Goal: Task Accomplishment & Management: Manage account settings

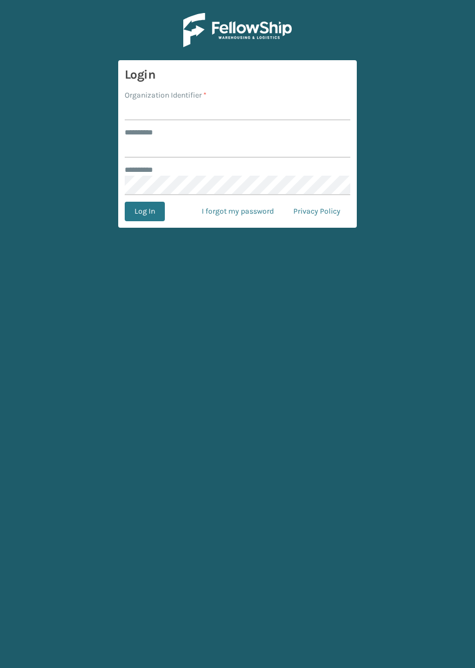
click at [223, 108] on input "Organization Identifier *" at bounding box center [238, 111] width 226 height 20
click at [245, 113] on input "Organization Identifier *" at bounding box center [238, 111] width 226 height 20
click at [242, 110] on input "Organization Identifier *" at bounding box center [238, 111] width 226 height 20
type input "Superadminorganization"
click at [237, 138] on input "******** *" at bounding box center [238, 148] width 226 height 20
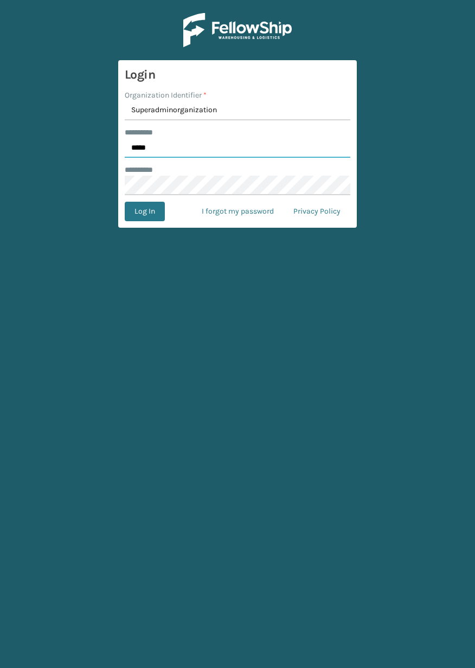
type input "*****"
click at [151, 219] on button "Log In" at bounding box center [145, 212] width 40 height 20
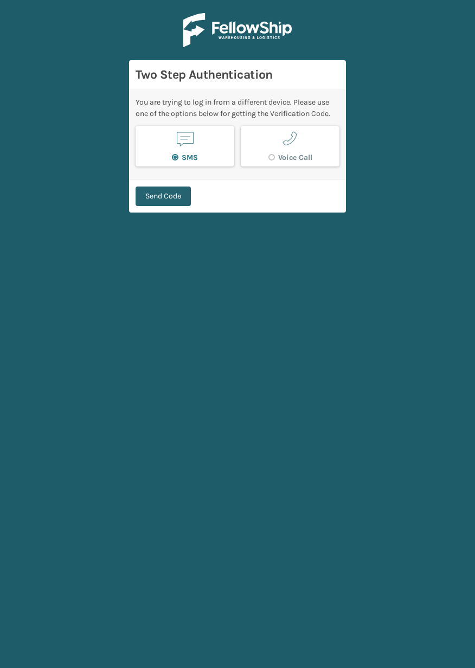
click at [170, 200] on button "Send Code" at bounding box center [163, 197] width 55 height 20
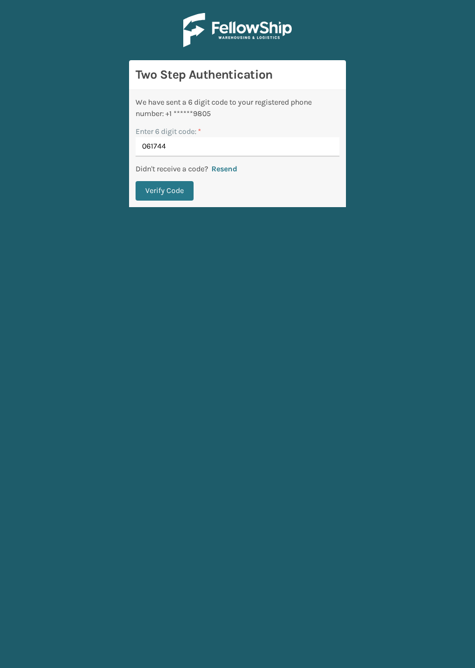
type input "061744"
click at [182, 190] on button "Verify Code" at bounding box center [165, 191] width 58 height 20
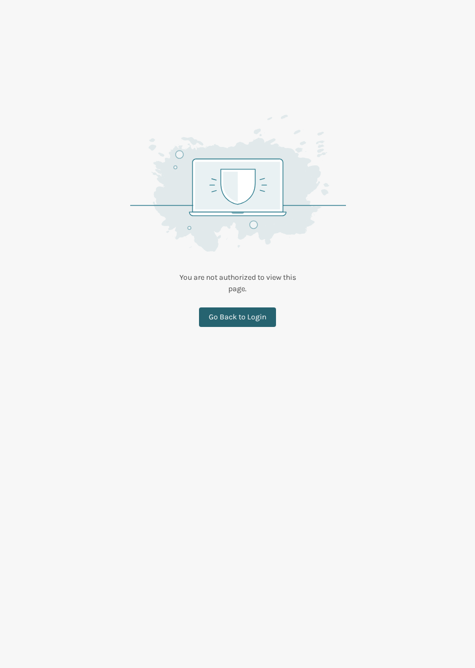
click at [258, 320] on link "Go Back to Login" at bounding box center [237, 317] width 77 height 20
